Goal: Transaction & Acquisition: Purchase product/service

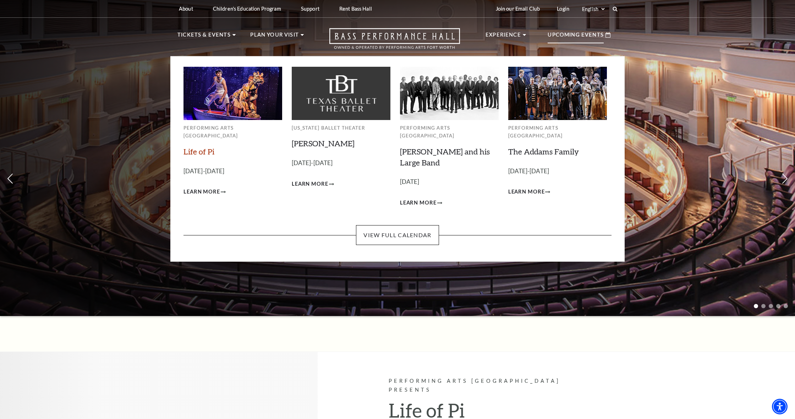
click at [208, 147] on link "Life of Pi" at bounding box center [198, 152] width 31 height 10
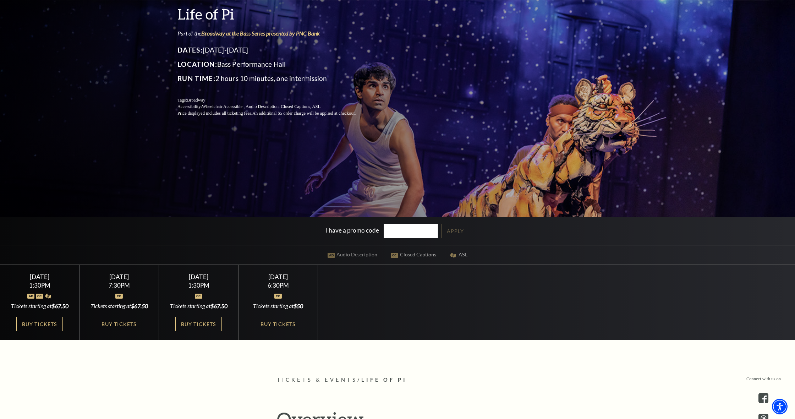
scroll to position [115, 0]
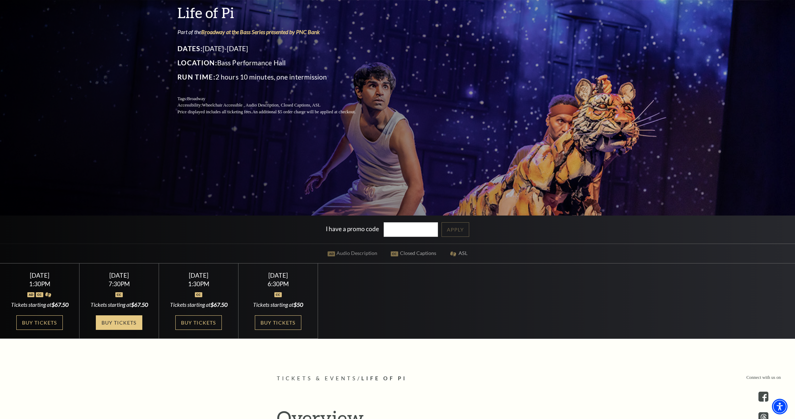
click at [121, 328] on link "Buy Tickets" at bounding box center [119, 322] width 46 height 15
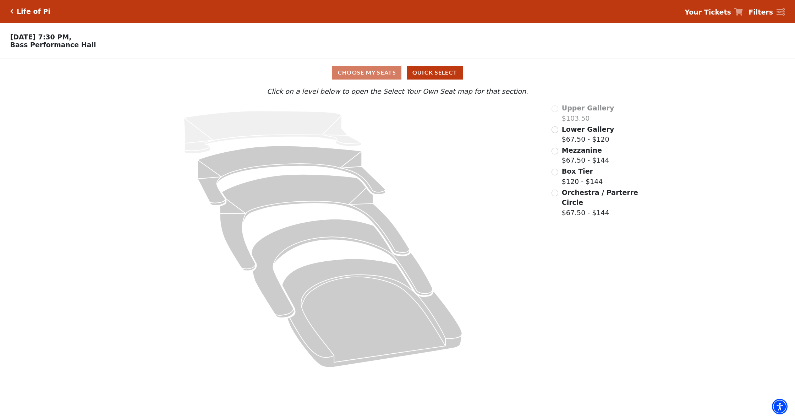
click at [555, 152] on input "Mezzanine$67.50 - $144\a" at bounding box center [555, 151] width 7 height 7
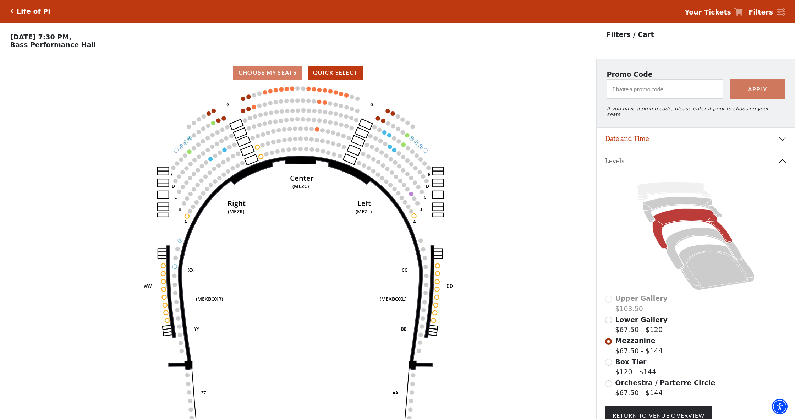
scroll to position [33, 0]
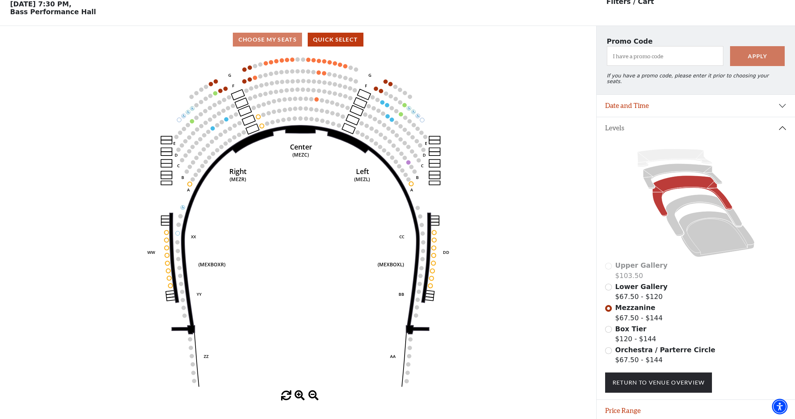
click at [611, 326] on input "Box Tier$120 - $144\a" at bounding box center [608, 329] width 7 height 7
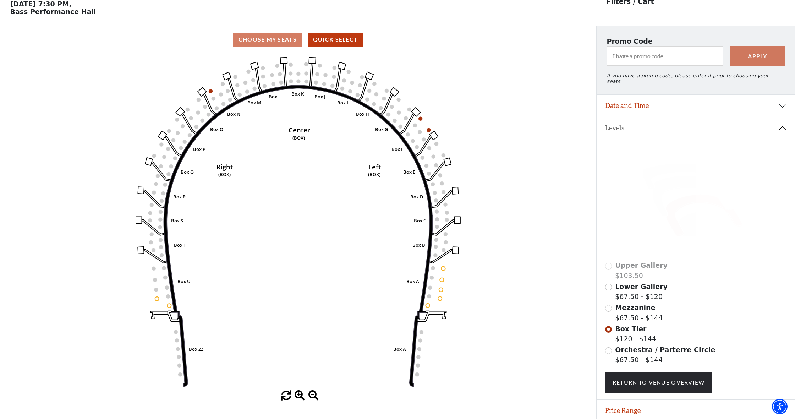
click at [609, 305] on input "Mezzanine$67.50 - $144\a" at bounding box center [608, 308] width 7 height 7
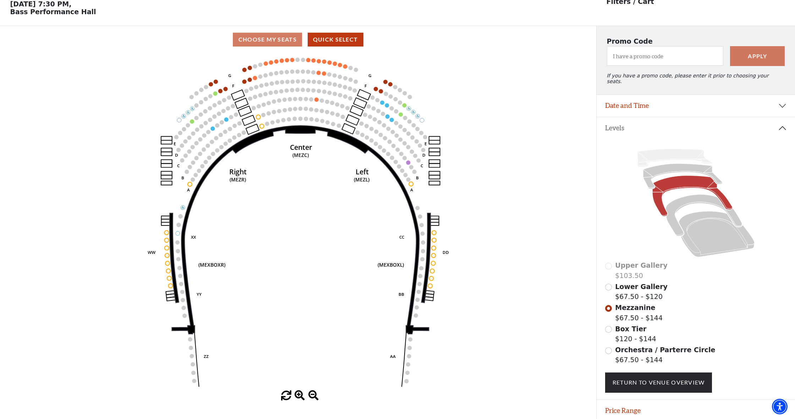
click at [609, 284] on input "Lower Gallery$67.50 - $120\a" at bounding box center [608, 287] width 7 height 7
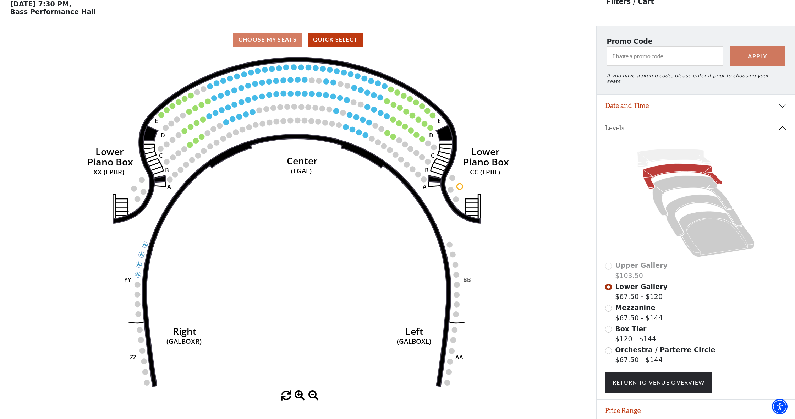
click at [609, 305] on input "Mezzanine$67.50 - $144\a" at bounding box center [608, 308] width 7 height 7
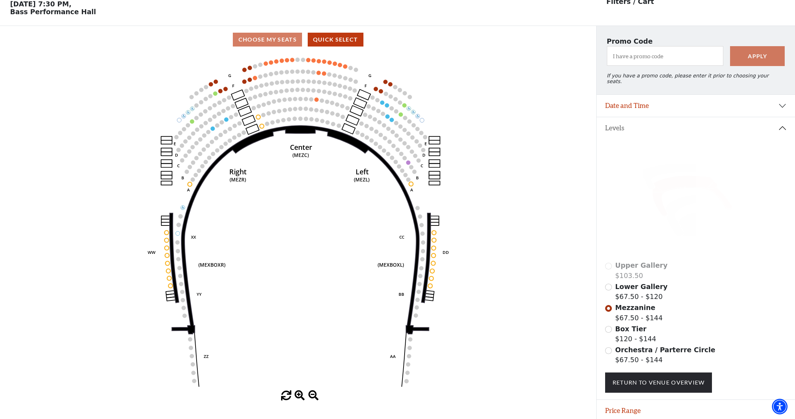
click at [608, 326] on input "Box Tier$120 - $144\a" at bounding box center [608, 329] width 7 height 7
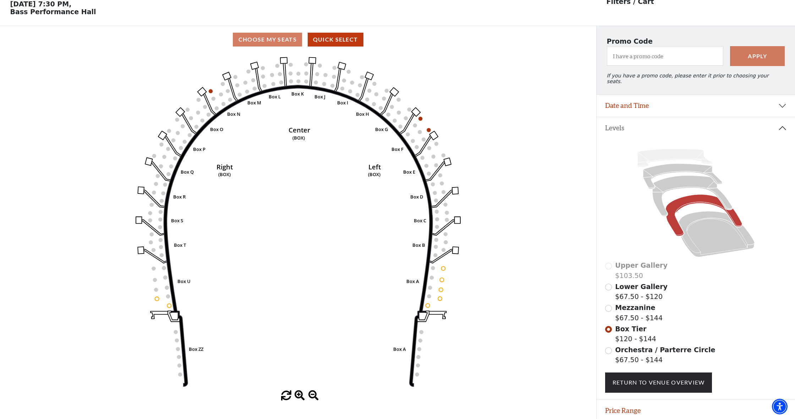
click at [608, 305] on input "Mezzanine$67.50 - $144\a" at bounding box center [608, 308] width 7 height 7
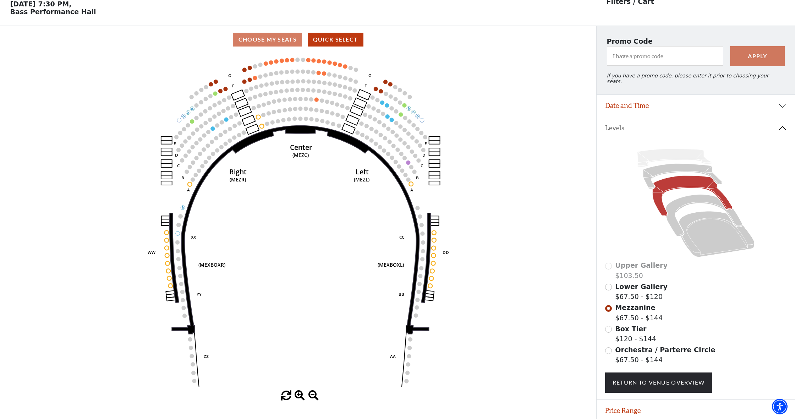
click at [609, 326] on input "Box Tier$120 - $144\a" at bounding box center [608, 329] width 7 height 7
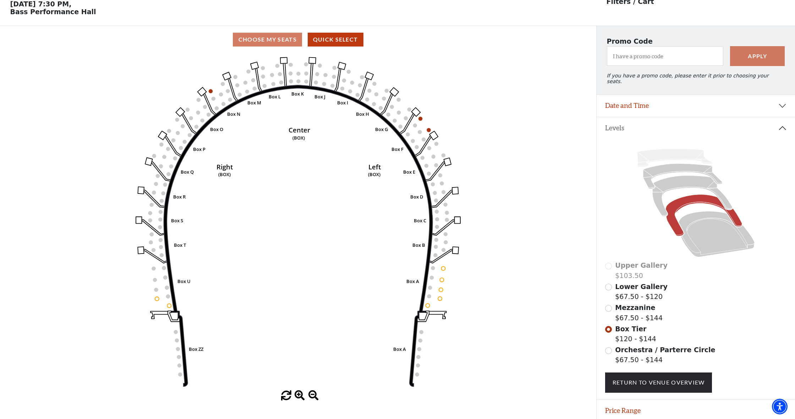
click at [608, 347] on input "Orchestra / Parterre Circle$67.50 - $144\a" at bounding box center [608, 350] width 7 height 7
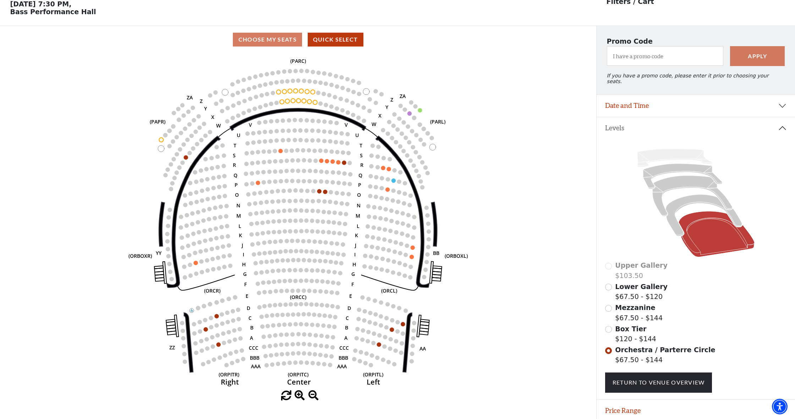
click at [612, 305] on input "Mezzanine$67.50 - $144\a" at bounding box center [608, 308] width 7 height 7
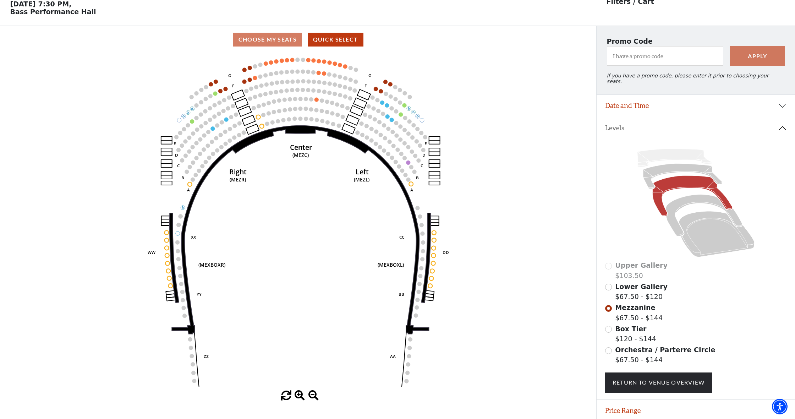
click at [610, 284] on input "Lower Gallery$67.50 - $120\a" at bounding box center [608, 287] width 7 height 7
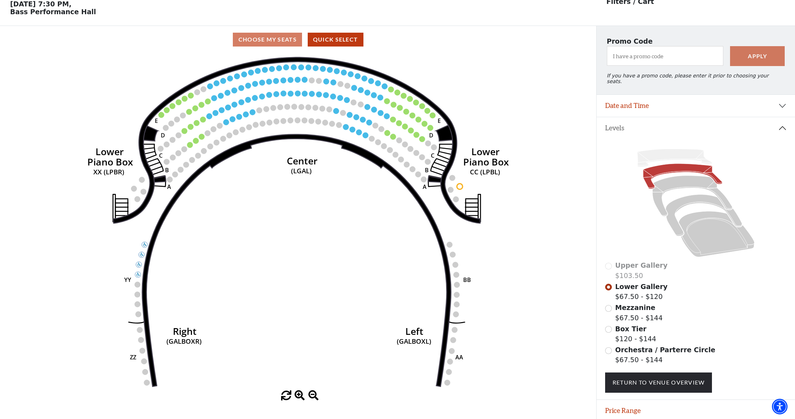
click at [608, 305] on input "Mezzanine$67.50 - $144\a" at bounding box center [608, 308] width 7 height 7
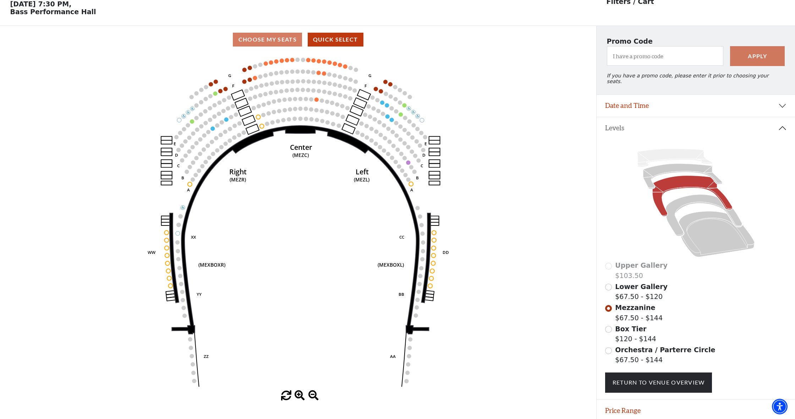
click at [612, 283] on div "Lower Gallery $67.50 - $120" at bounding box center [696, 291] width 182 height 20
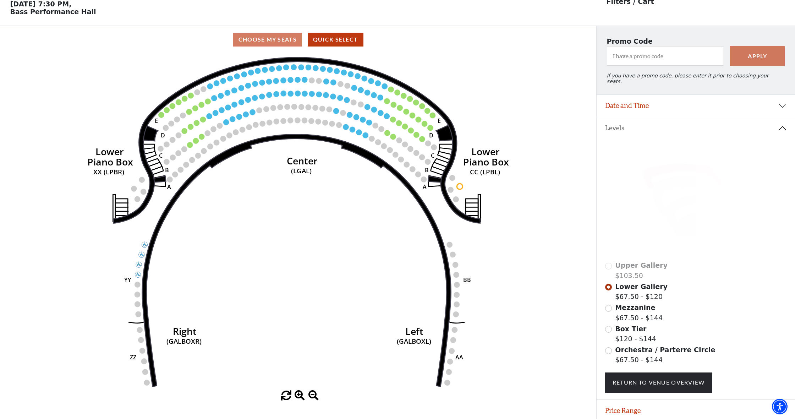
click at [608, 305] on input "Mezzanine$67.50 - $144\a" at bounding box center [608, 308] width 7 height 7
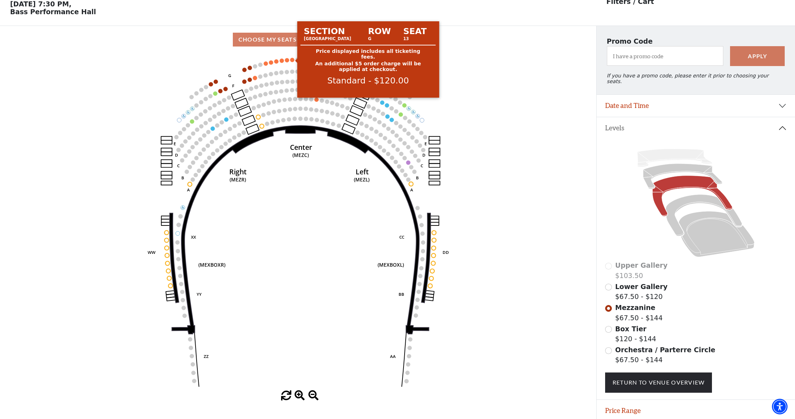
click at [291, 60] on circle at bounding box center [292, 60] width 4 height 4
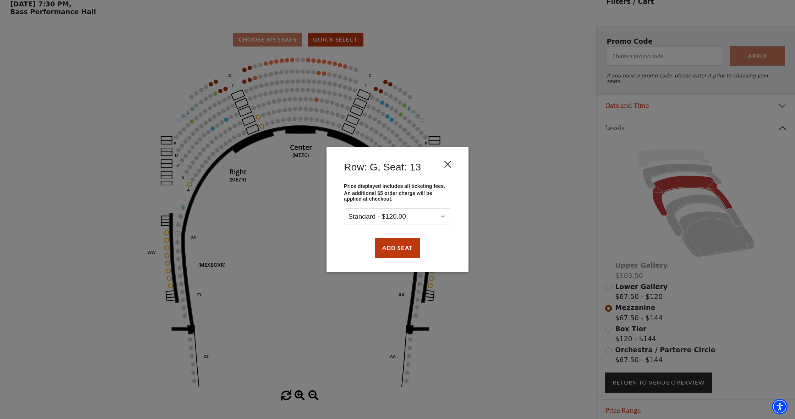
click at [448, 165] on button "Close" at bounding box center [447, 164] width 13 height 13
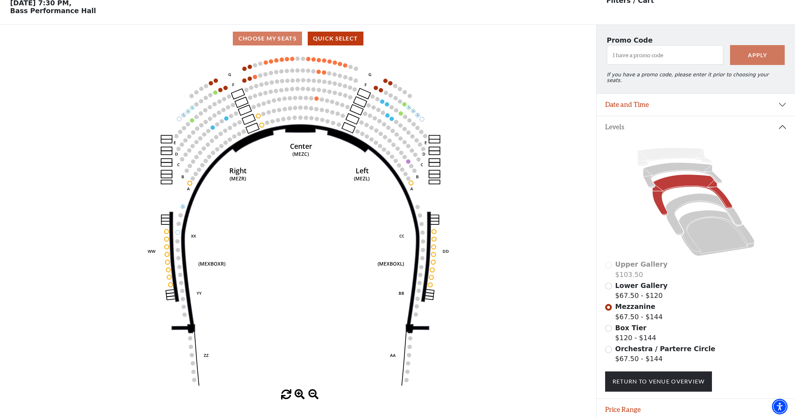
scroll to position [34, 0]
click at [612, 326] on div "Box Tier $120 - $144" at bounding box center [696, 333] width 182 height 20
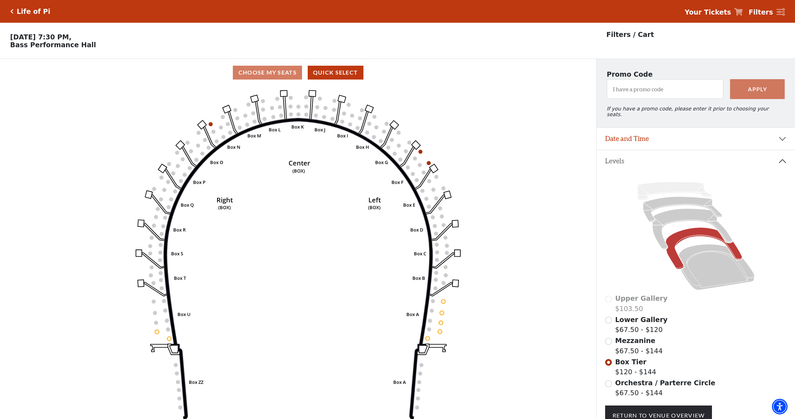
scroll to position [33, 0]
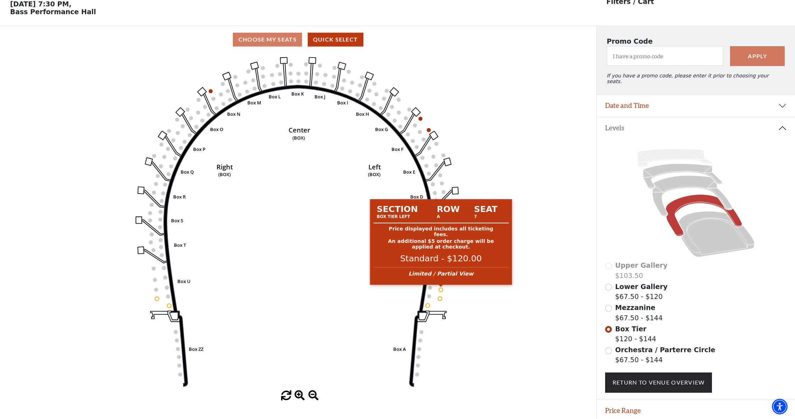
click at [440, 290] on circle at bounding box center [441, 289] width 4 height 4
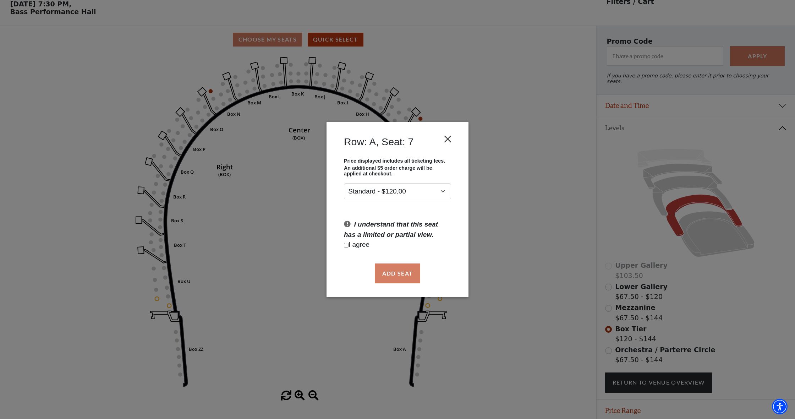
click at [450, 135] on button "Close" at bounding box center [447, 138] width 13 height 13
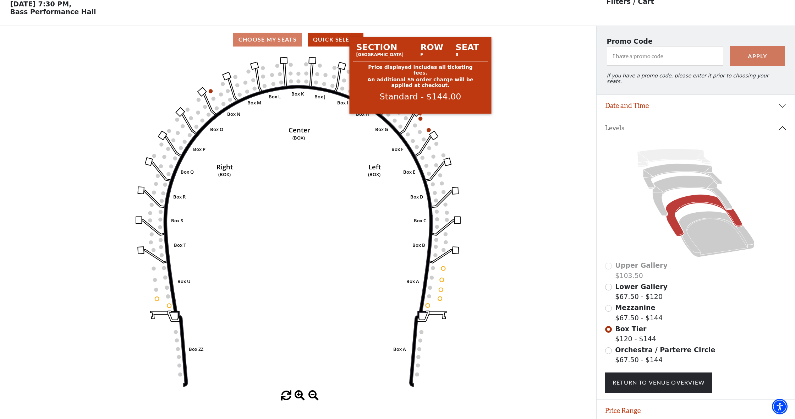
click at [420, 118] on circle at bounding box center [420, 118] width 4 height 4
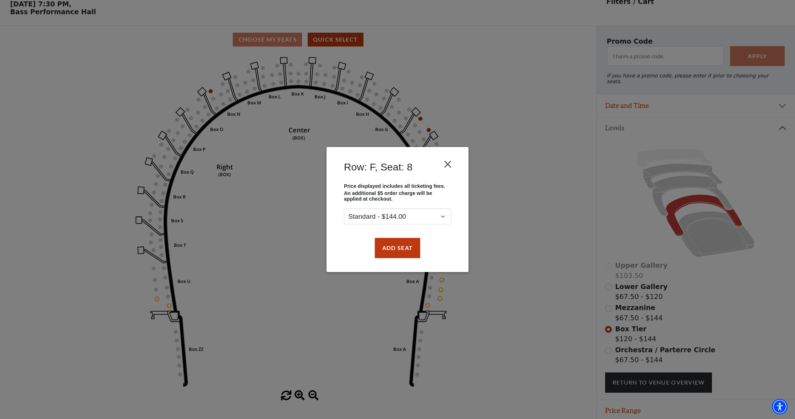
click at [450, 160] on button "Close" at bounding box center [447, 164] width 13 height 13
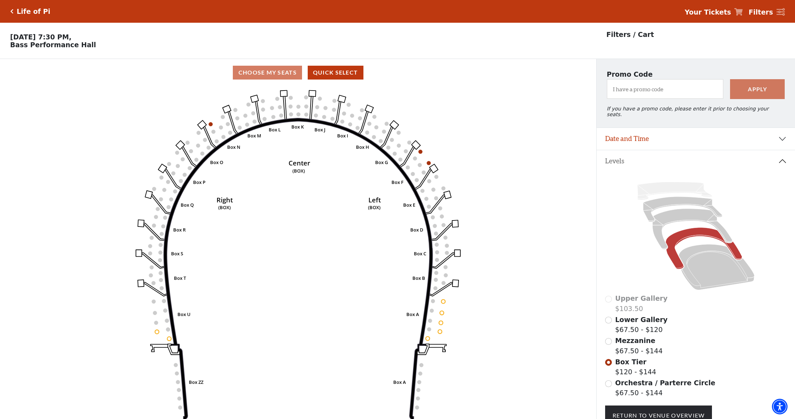
scroll to position [0, 0]
click at [13, 11] on div "Life of Pi" at bounding box center [31, 11] width 37 height 8
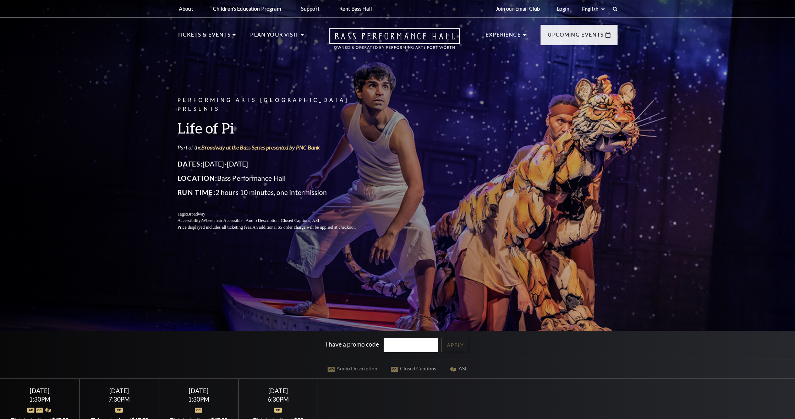
scroll to position [115, 0]
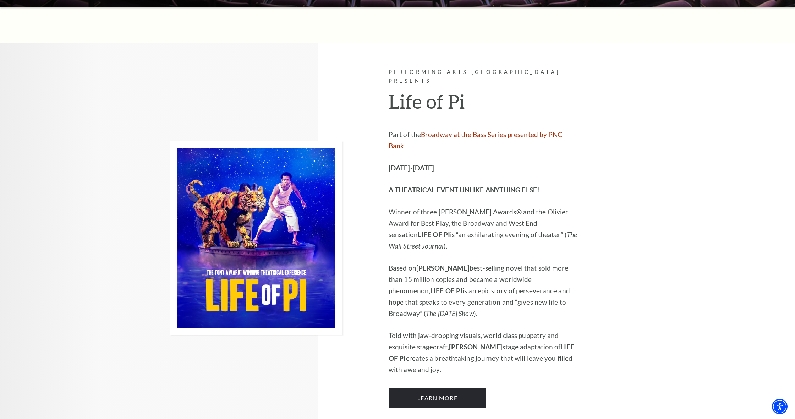
scroll to position [312, 0]
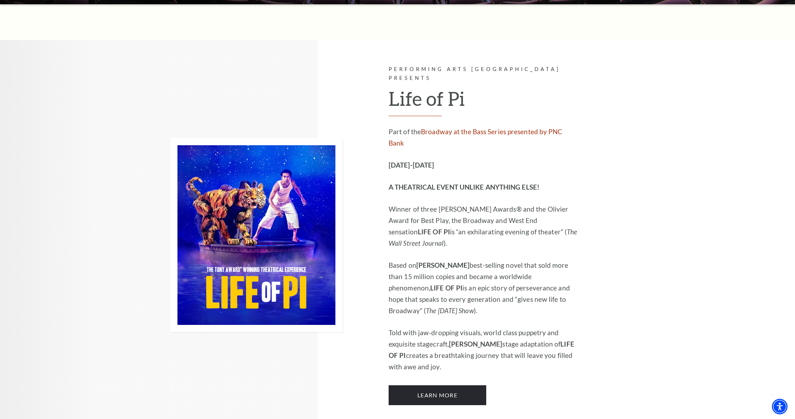
click at [431, 161] on strong "[DATE]-[DATE]" at bounding box center [411, 165] width 45 height 8
drag, startPoint x: 312, startPoint y: 243, endPoint x: 391, endPoint y: 201, distance: 88.7
click at [313, 241] on img at bounding box center [256, 235] width 172 height 194
click at [482, 110] on div "Performing Arts Fort Worth Presents Life of Pi Part of the Broadway at the Bass…" at bounding box center [484, 235] width 190 height 340
click at [461, 385] on link "Learn More" at bounding box center [438, 395] width 98 height 20
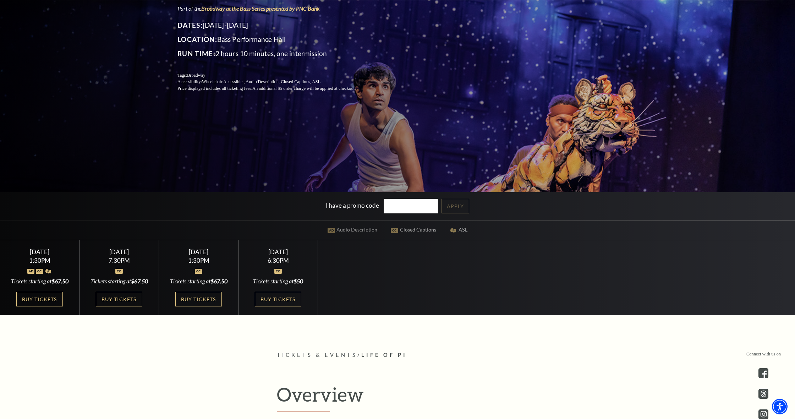
scroll to position [139, 0]
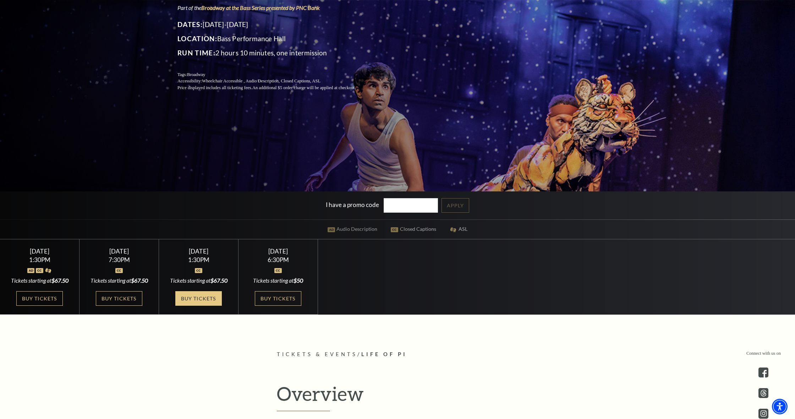
click at [196, 294] on link "Buy Tickets" at bounding box center [198, 298] width 46 height 15
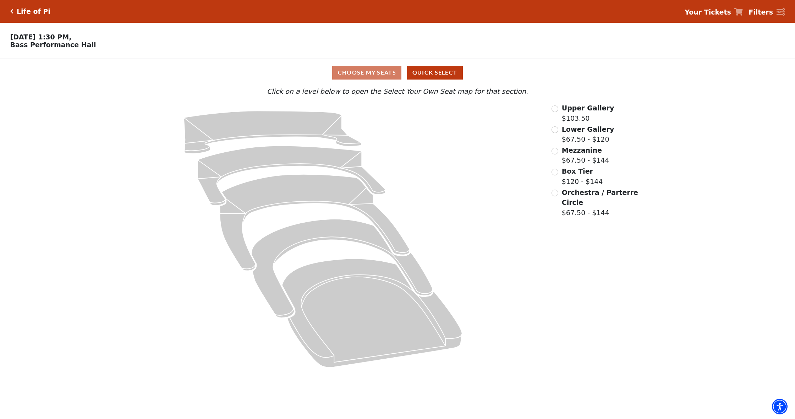
click at [556, 171] on input "Box Tier$120 - $144\a" at bounding box center [555, 172] width 7 height 7
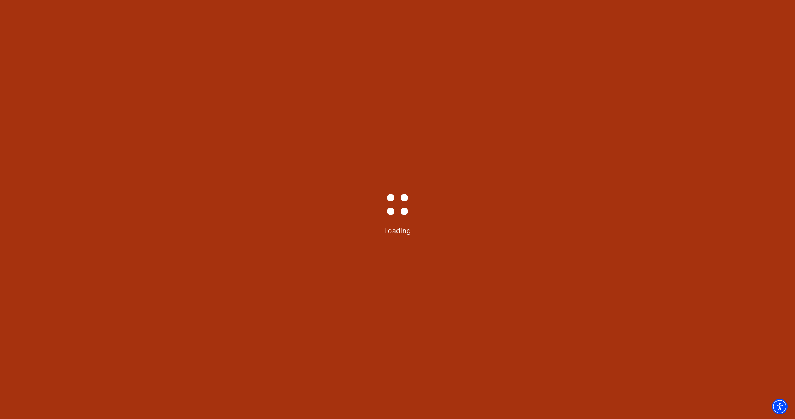
scroll to position [33, 0]
